Goal: Navigation & Orientation: Find specific page/section

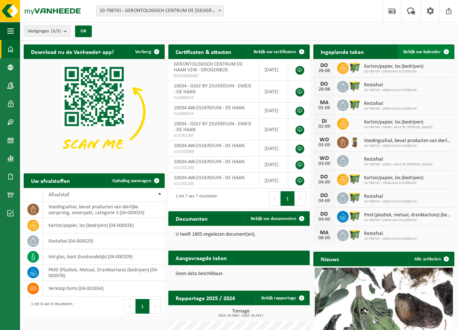
click at [447, 48] on span at bounding box center [446, 51] width 15 height 15
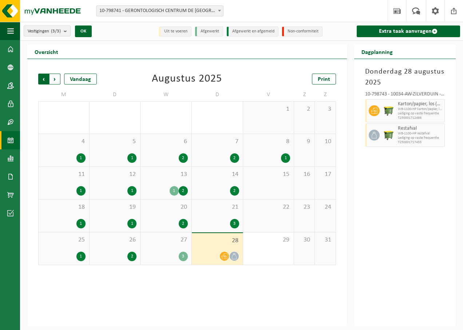
click at [56, 77] on span "Volgende" at bounding box center [55, 79] width 11 height 11
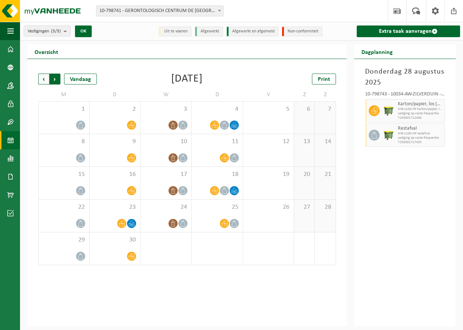
click at [43, 79] on span "Vorige" at bounding box center [43, 79] width 11 height 11
